Goal: Obtain resource: Download file/media

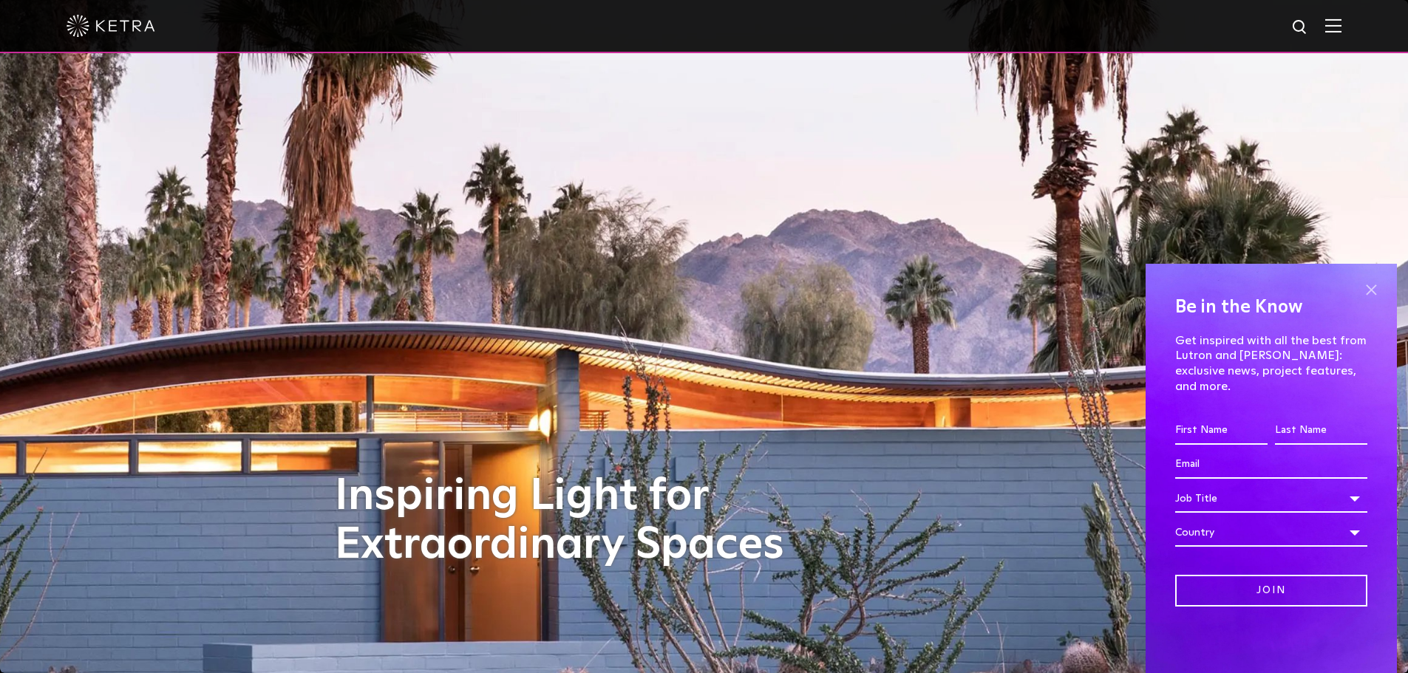
click at [1371, 301] on span at bounding box center [1371, 290] width 22 height 22
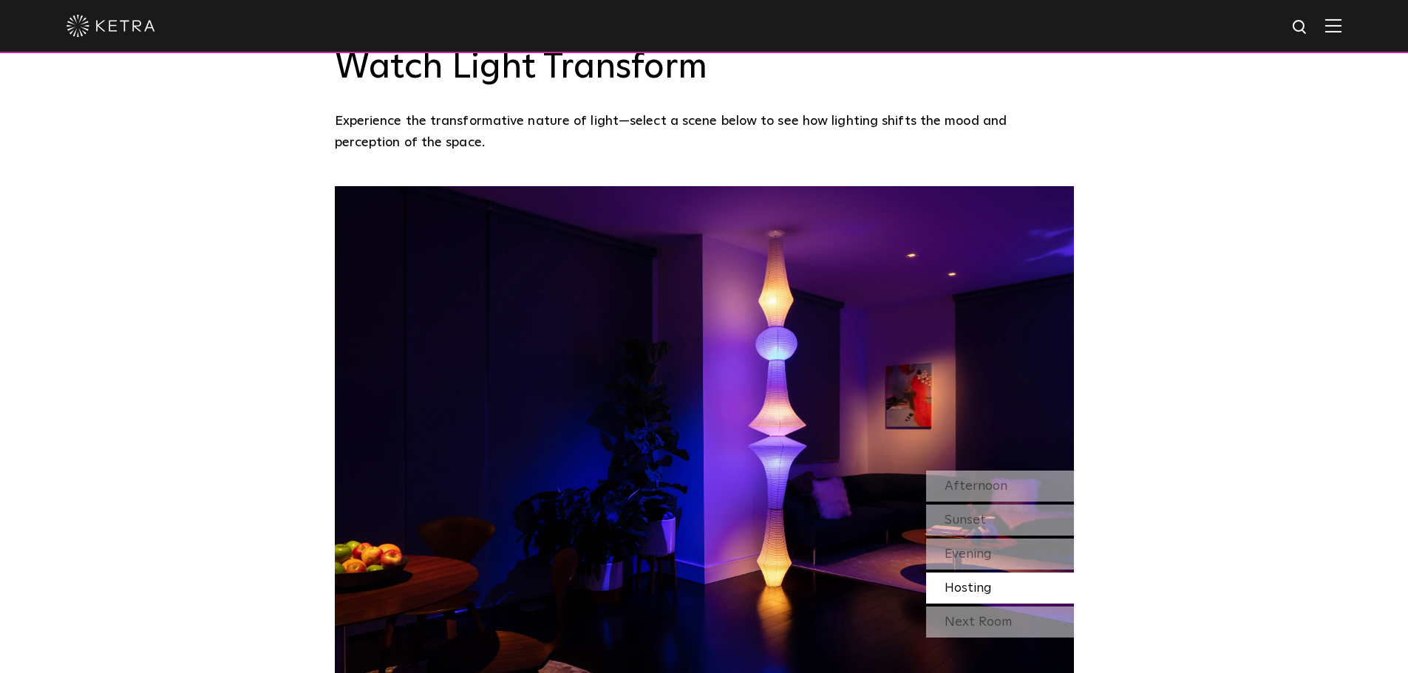
scroll to position [1847, 0]
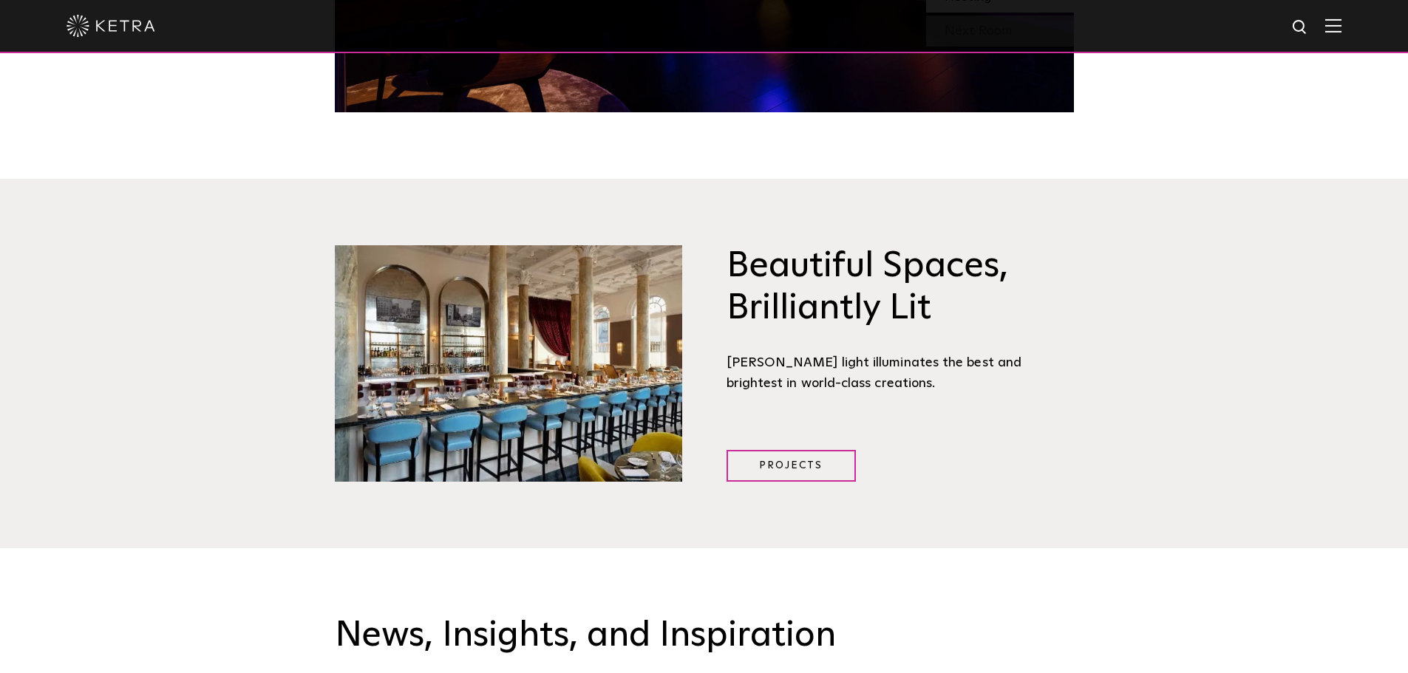
click at [1341, 31] on img at bounding box center [1333, 25] width 16 height 14
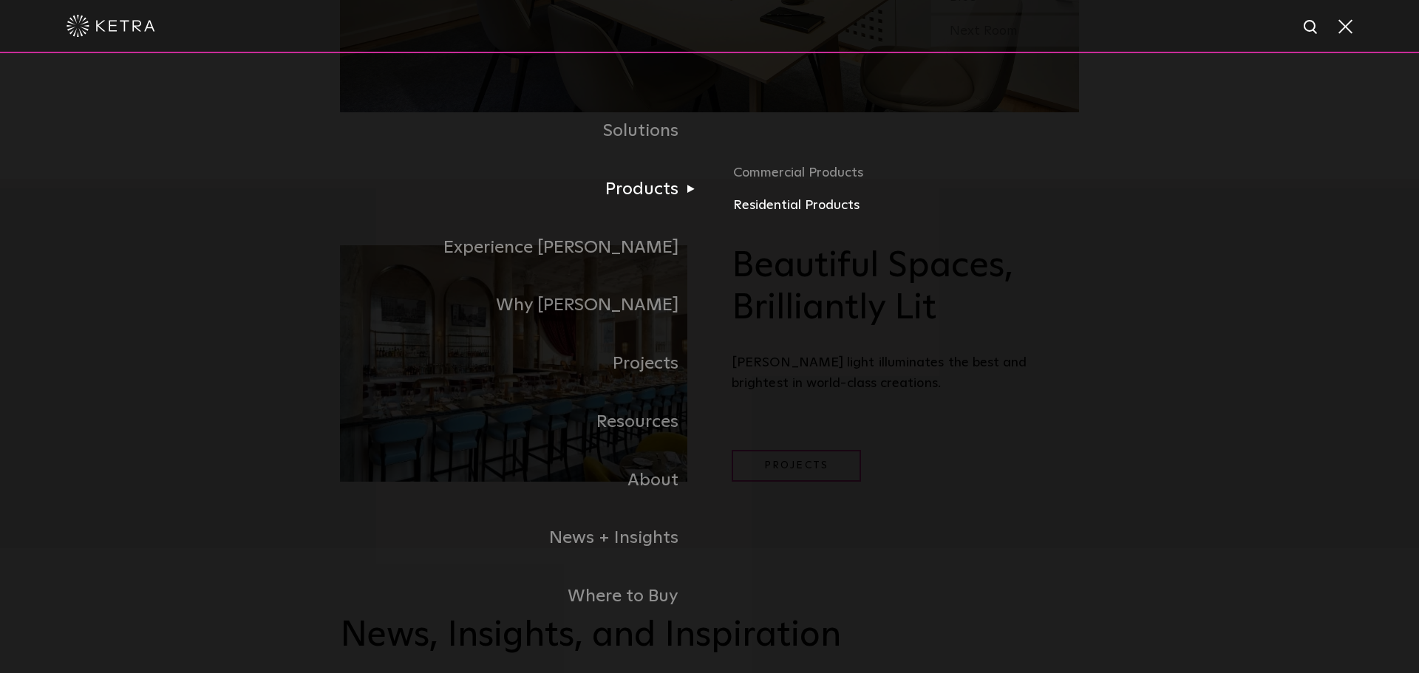
click at [797, 205] on link "Residential Products" at bounding box center [906, 205] width 346 height 21
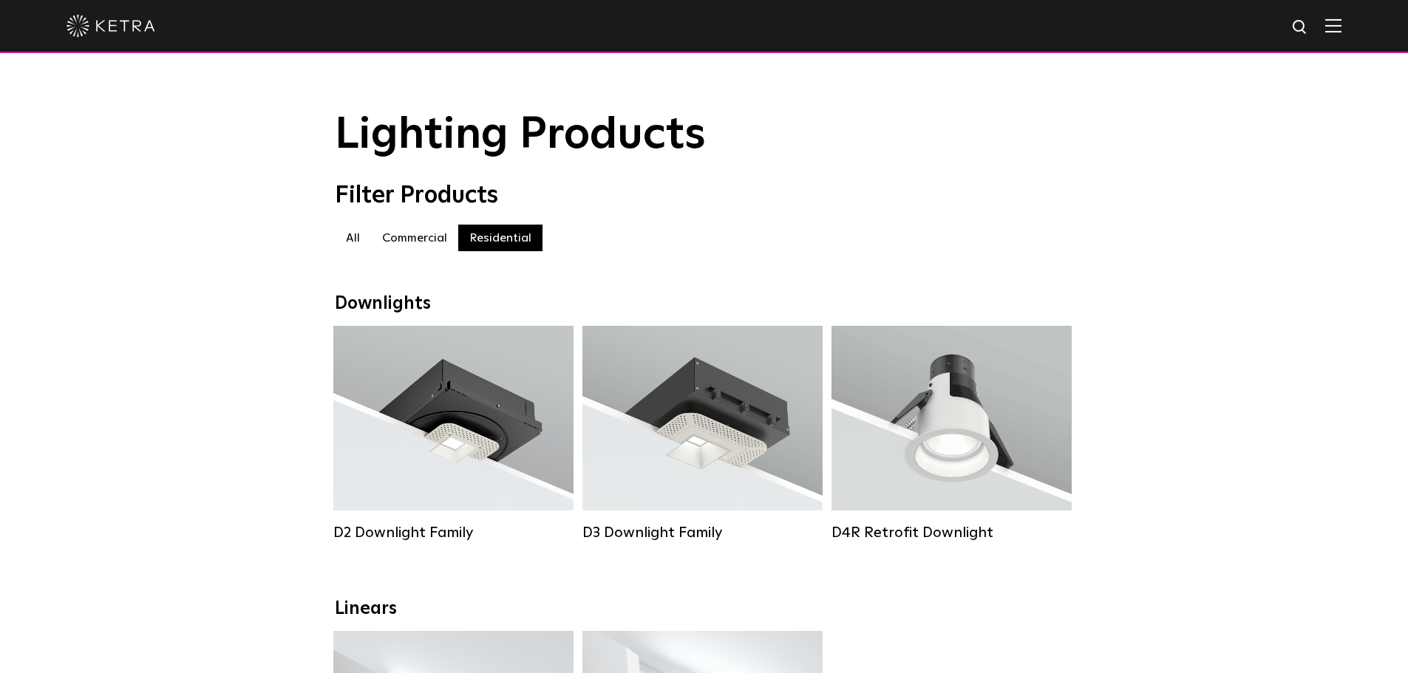
scroll to position [74, 0]
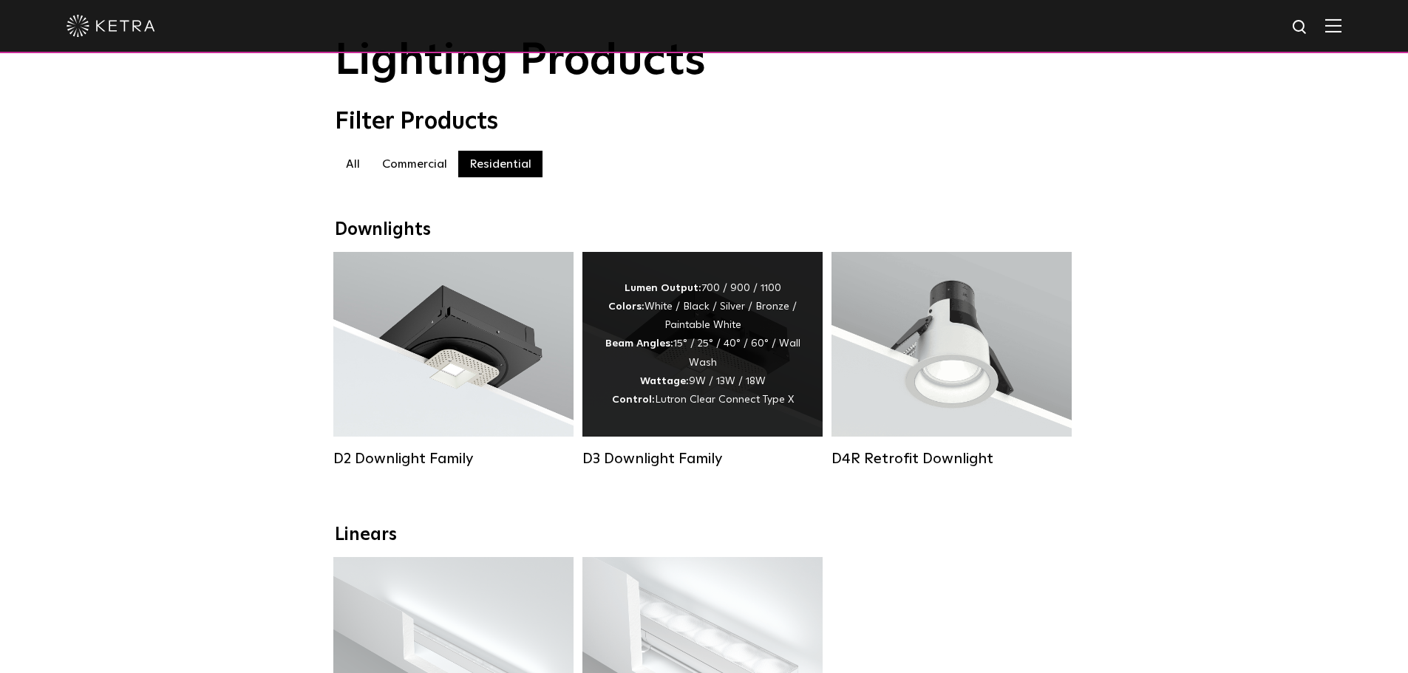
click at [736, 420] on div "Lumen Output: 700 / 900 / 1100 Colors: White / Black / Silver / Bronze / Painta…" at bounding box center [702, 344] width 240 height 185
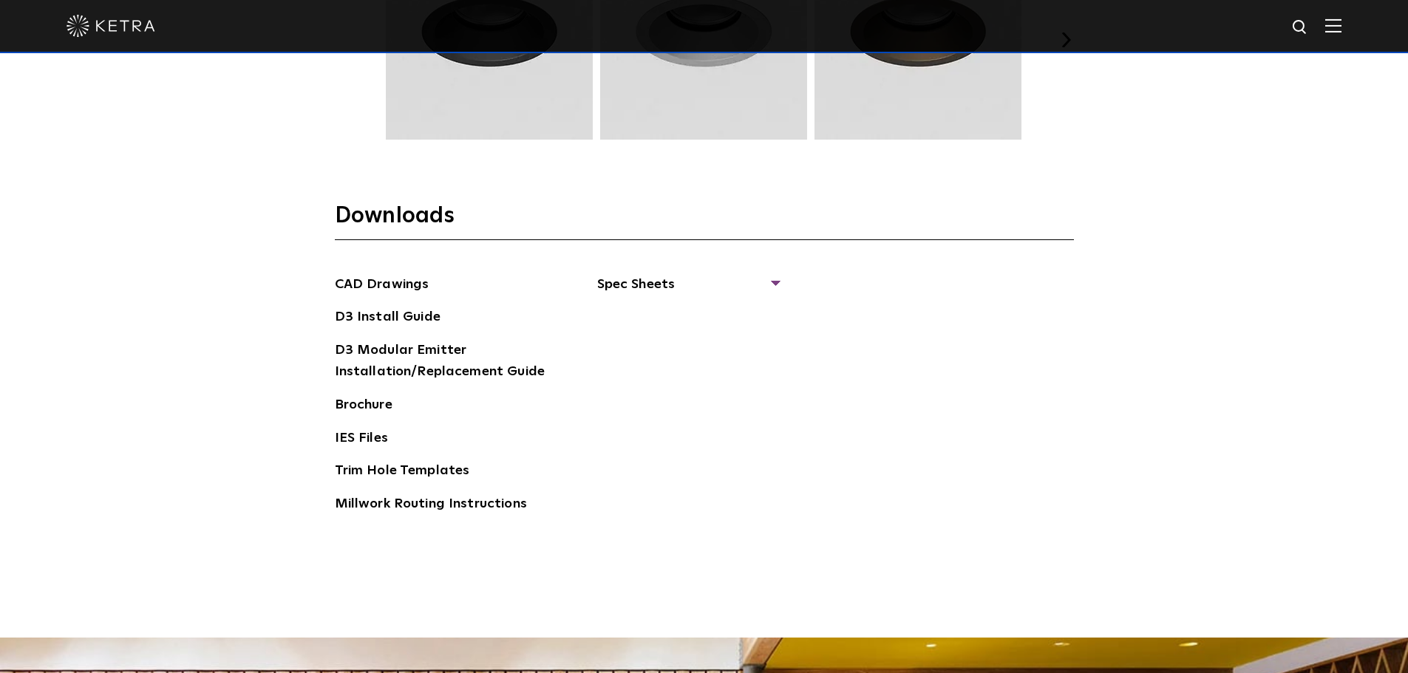
scroll to position [2291, 0]
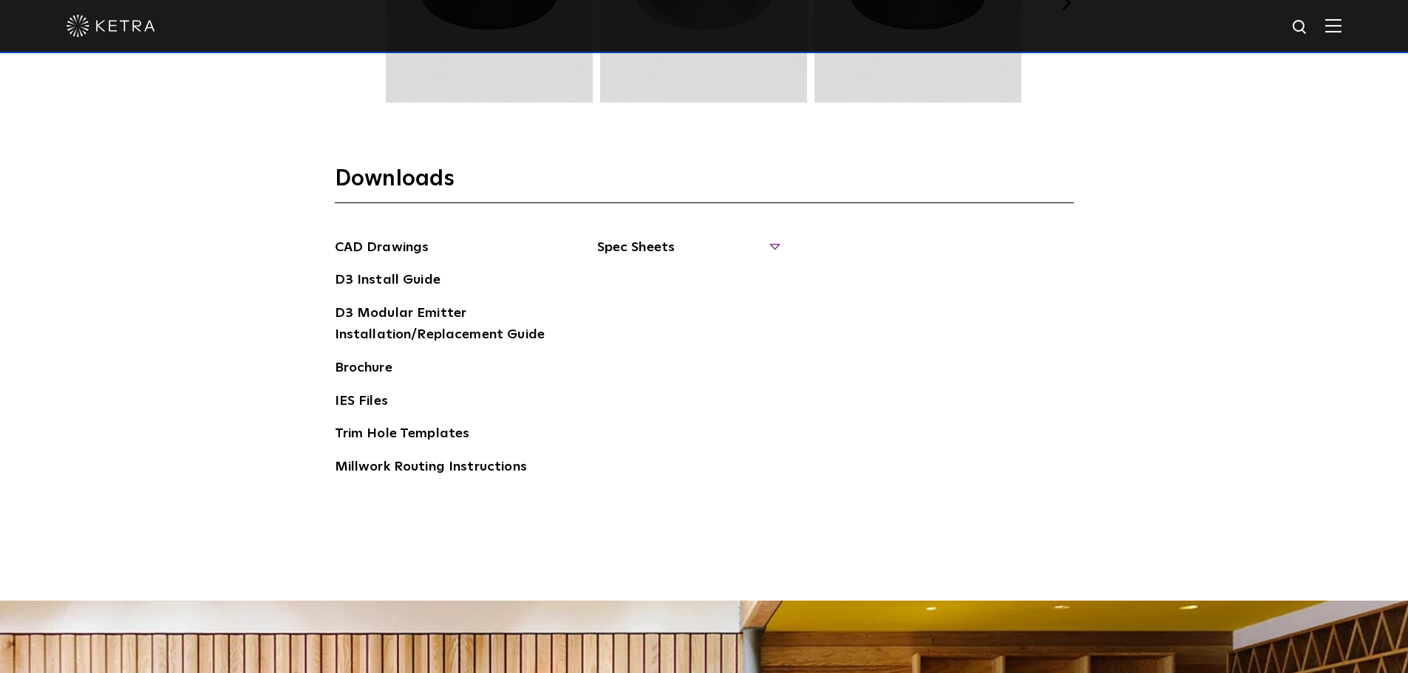
click at [766, 252] on span "Spec Sheets" at bounding box center [687, 253] width 181 height 33
click at [697, 337] on link "D3 Fixed Round" at bounding box center [657, 343] width 83 height 16
